Goal: Information Seeking & Learning: Learn about a topic

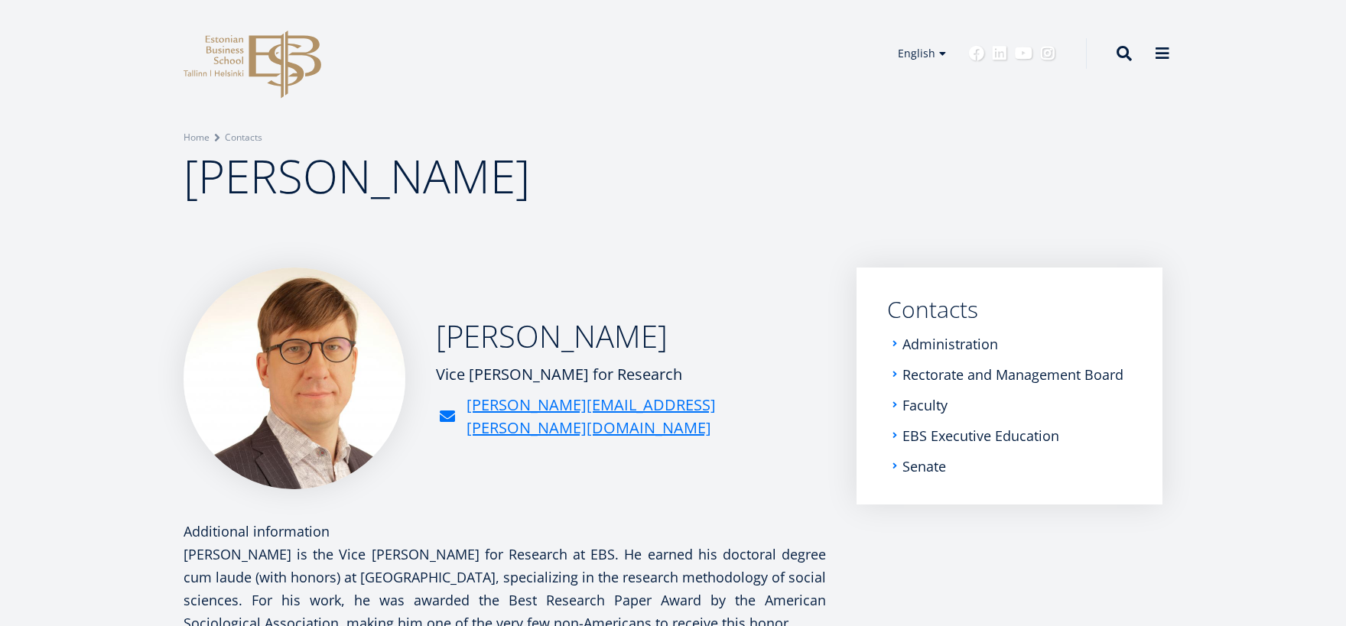
click at [280, 64] on icon at bounding box center [284, 65] width 72 height 68
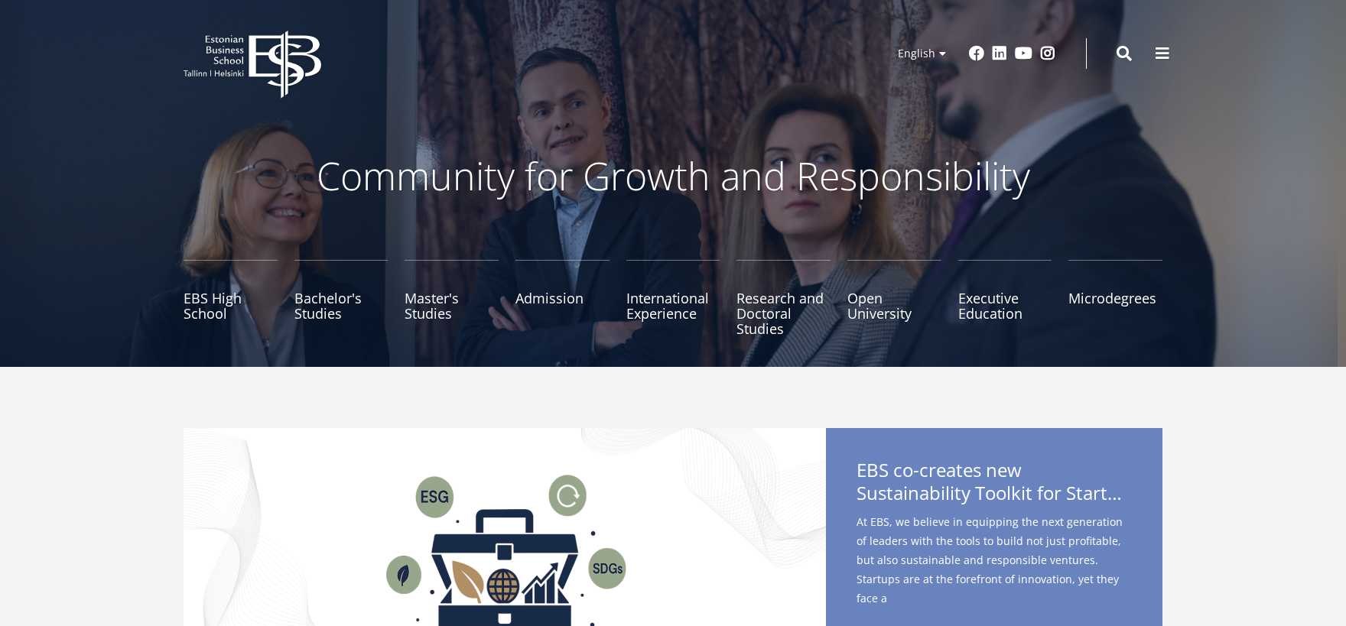
drag, startPoint x: 923, startPoint y: 76, endPoint x: 904, endPoint y: 131, distance: 57.3
click at [924, 76] on link "Estonian" at bounding box center [915, 76] width 76 height 22
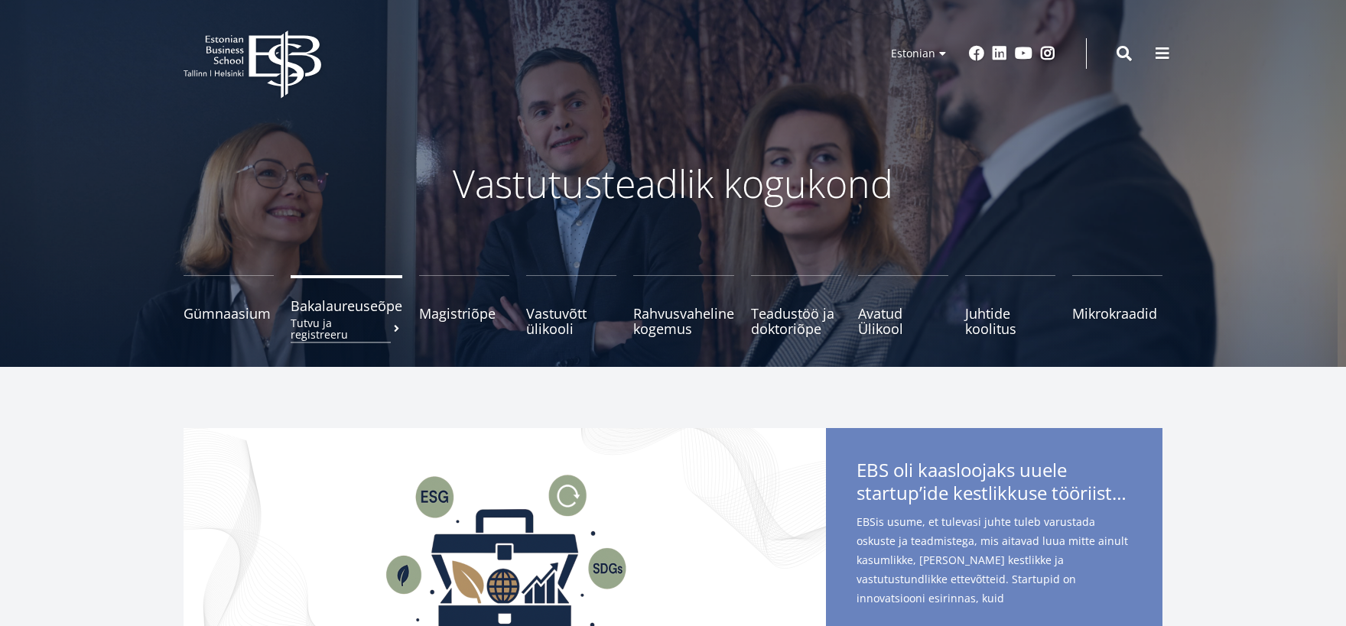
click at [333, 310] on span "Bakalaureuseõpe Tutvu ja registreeru" at bounding box center [347, 305] width 112 height 15
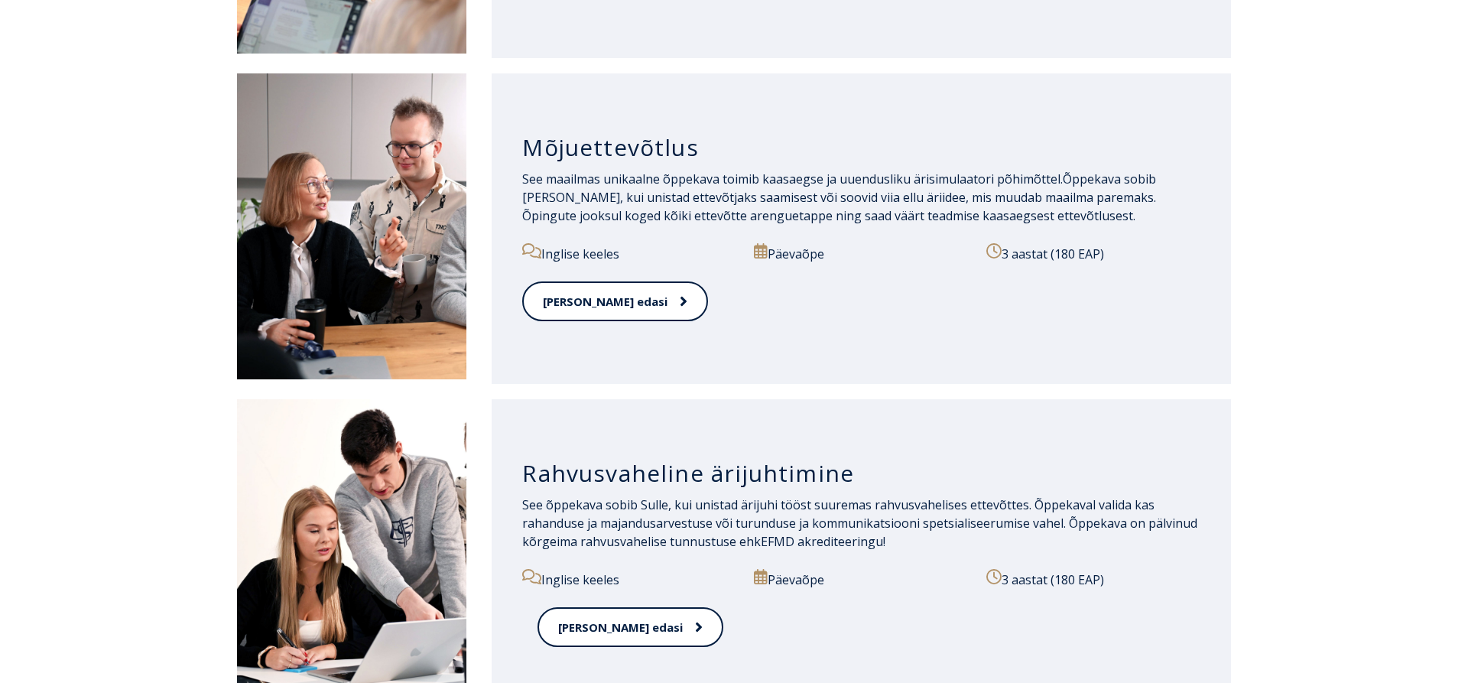
scroll to position [1170, 0]
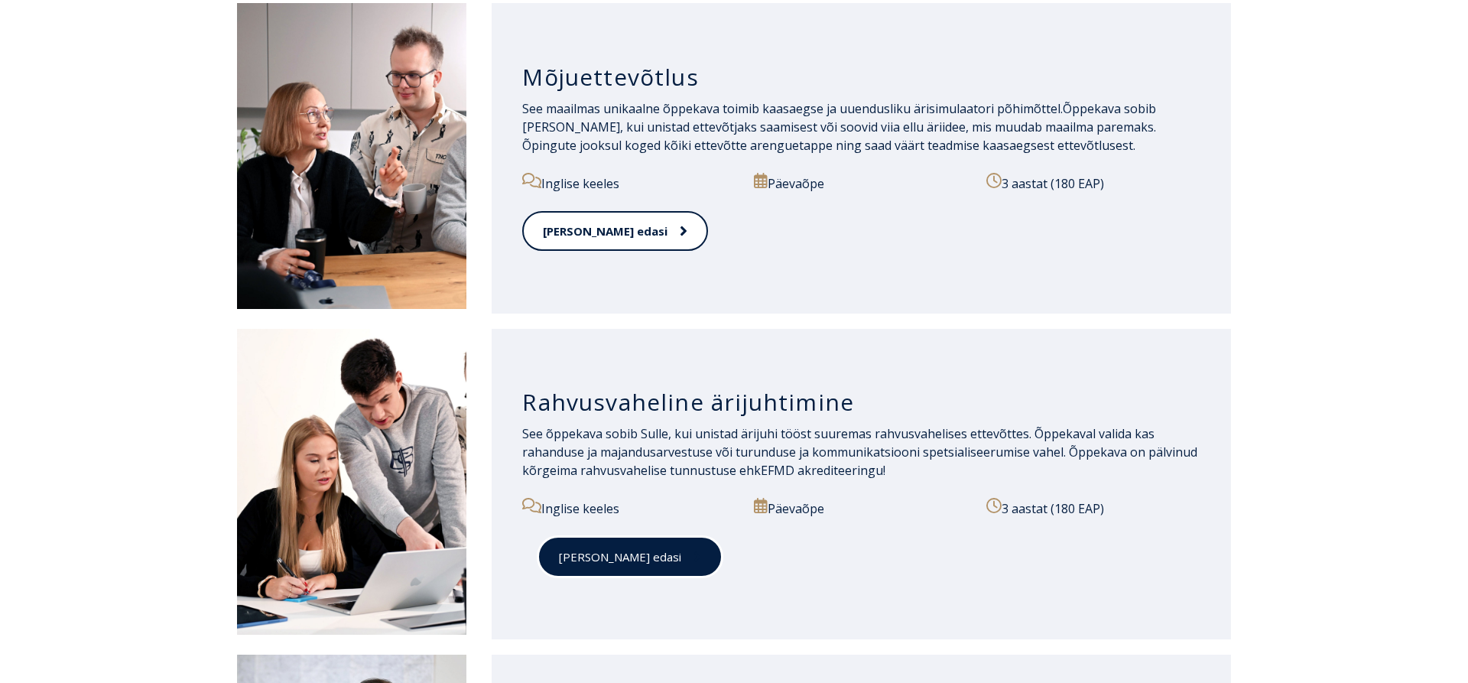
click at [604, 563] on link "[PERSON_NAME] edasi" at bounding box center [630, 557] width 185 height 42
